Goal: Entertainment & Leisure: Consume media (video, audio)

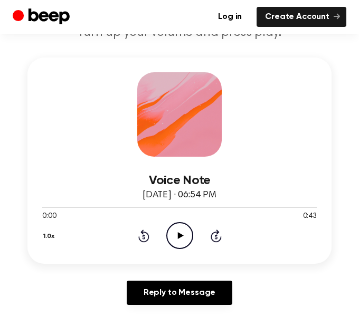
scroll to position [139, 0]
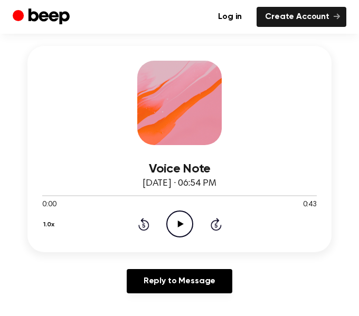
click at [231, 69] on div "Voice Note September 19, 2023 · 06:54 PM 0:00 0:43 Your browser does not suppor…" at bounding box center [179, 149] width 304 height 206
click at [230, 71] on div "Voice Note September 19, 2023 · 06:54 PM 0:00 0:43 Your browser does not suppor…" at bounding box center [179, 149] width 304 height 206
click at [230, 72] on div "Voice Note September 19, 2023 · 06:54 PM 0:00 0:43 Your browser does not suppor…" at bounding box center [179, 149] width 304 height 206
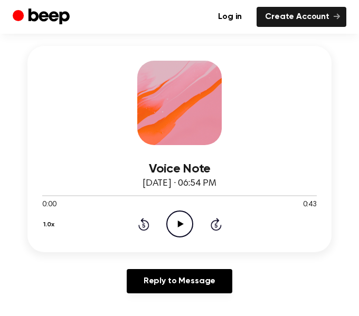
click at [230, 72] on div "Voice Note September 19, 2023 · 06:54 PM 0:00 0:43 Your browser does not suppor…" at bounding box center [179, 149] width 304 height 206
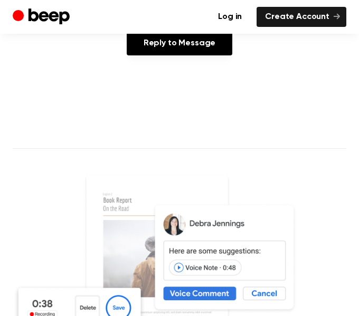
scroll to position [159, 0]
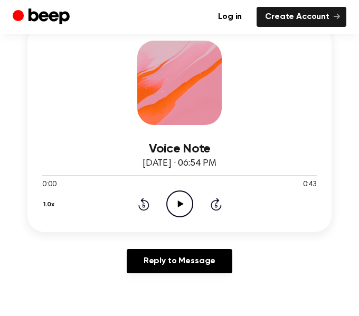
click at [181, 212] on icon "Play Audio" at bounding box center [179, 203] width 27 height 27
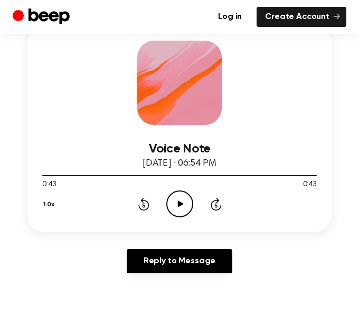
click at [92, 113] on div "Voice Note September 19, 2023 · 06:54 PM 0:43 0:43 Your browser does not suppor…" at bounding box center [179, 129] width 304 height 206
click at [173, 197] on icon "Play Audio" at bounding box center [179, 203] width 27 height 27
click at [185, 208] on icon "Play Audio" at bounding box center [179, 203] width 27 height 27
click at [175, 203] on icon "Play Audio" at bounding box center [179, 203] width 27 height 27
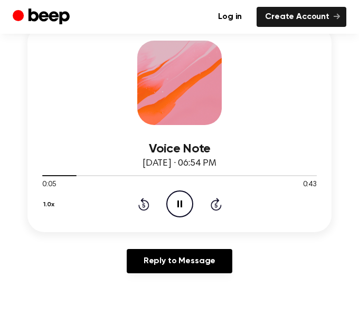
click at [178, 202] on icon at bounding box center [179, 203] width 5 height 7
click at [178, 202] on icon at bounding box center [180, 203] width 6 height 7
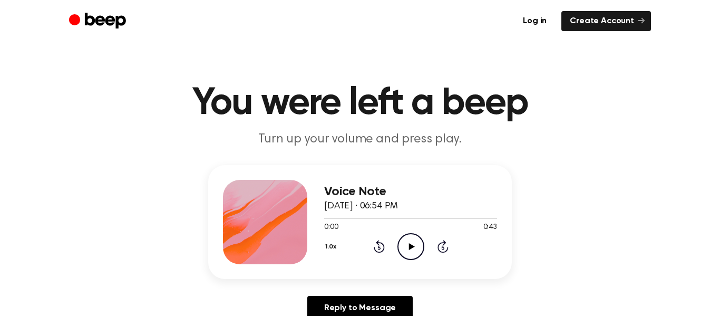
click at [408, 243] on icon "Play Audio" at bounding box center [411, 246] width 27 height 27
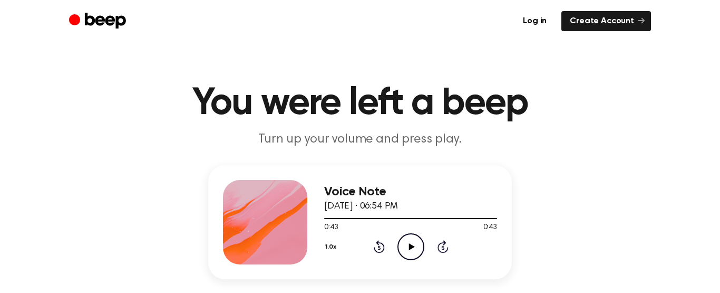
click at [696, 113] on header "You were left a beep Turn up your volume and press play." at bounding box center [360, 116] width 695 height 64
